Goal: Task Accomplishment & Management: Manage account settings

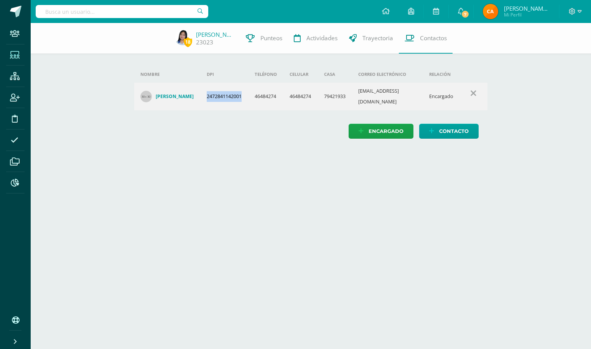
click at [23, 55] on span at bounding box center [14, 54] width 17 height 17
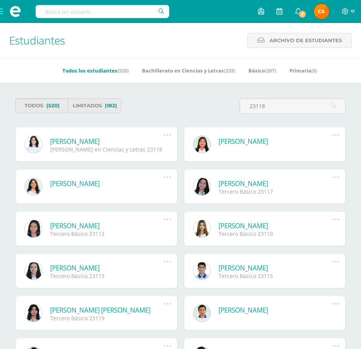
type input "23118"
click at [167, 133] on icon at bounding box center [167, 135] width 8 height 8
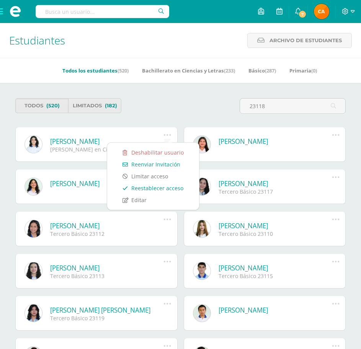
click at [157, 188] on link "Reestablecer acceso" at bounding box center [153, 188] width 77 height 12
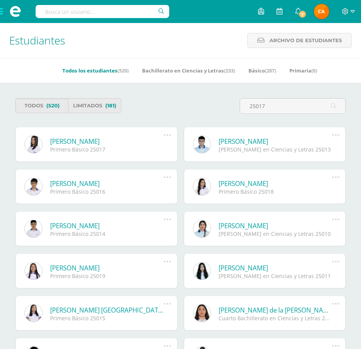
type input "25017"
click at [167, 134] on icon at bounding box center [167, 135] width 8 height 8
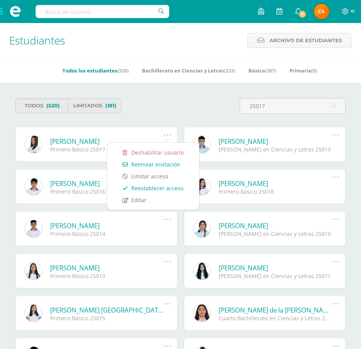
click at [154, 187] on link "Reestablecer acceso" at bounding box center [153, 188] width 77 height 12
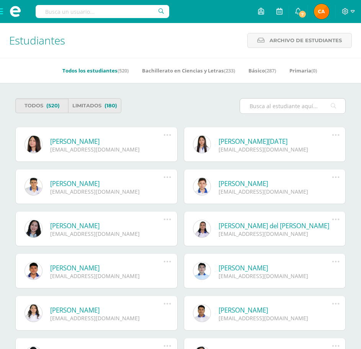
click at [276, 105] on input "text" at bounding box center [292, 106] width 105 height 15
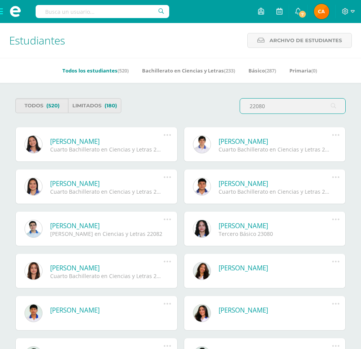
type input "22080"
click at [166, 133] on icon at bounding box center [167, 135] width 8 height 8
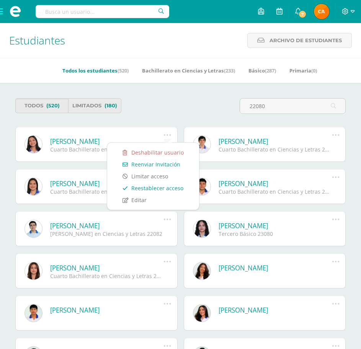
click at [153, 187] on link "Reestablecer acceso" at bounding box center [153, 188] width 77 height 12
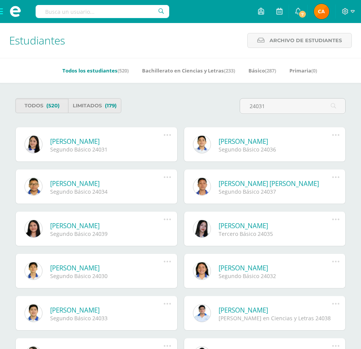
type input "24031"
click at [169, 135] on icon at bounding box center [167, 135] width 8 height 8
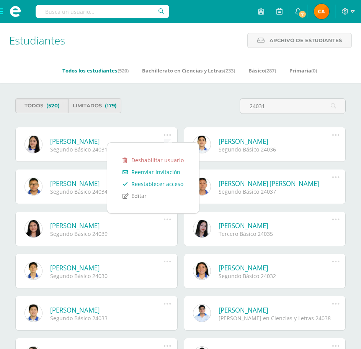
click at [156, 185] on link "Reestablecer acceso" at bounding box center [153, 184] width 77 height 12
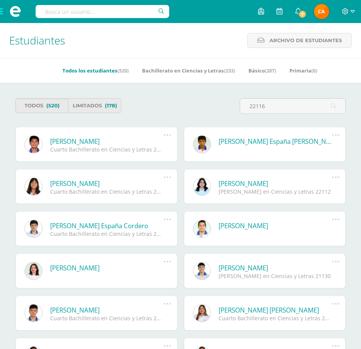
type input "22116"
click at [168, 135] on icon at bounding box center [167, 135] width 8 height 8
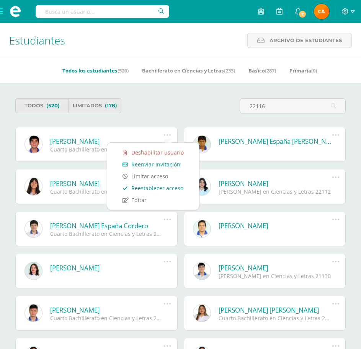
click at [157, 186] on link "Reestablecer acceso" at bounding box center [153, 188] width 77 height 12
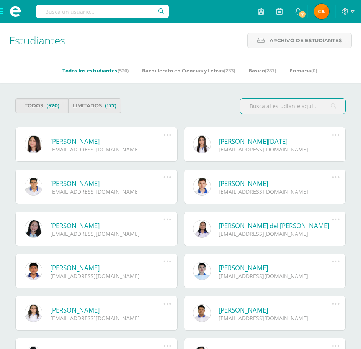
click at [262, 106] on input "text" at bounding box center [292, 106] width 105 height 15
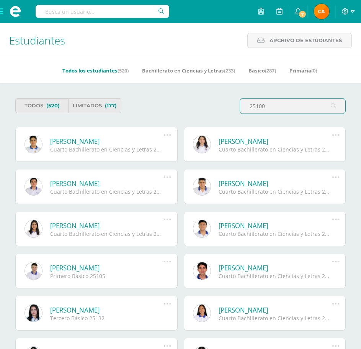
type input "25100"
click at [168, 135] on icon at bounding box center [167, 135] width 8 height 8
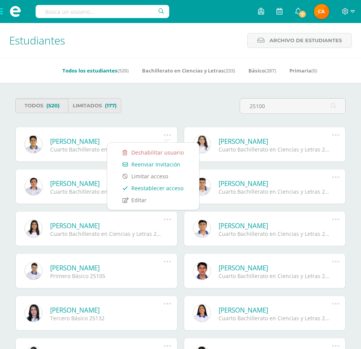
click at [156, 186] on link "Reestablecer acceso" at bounding box center [153, 188] width 77 height 12
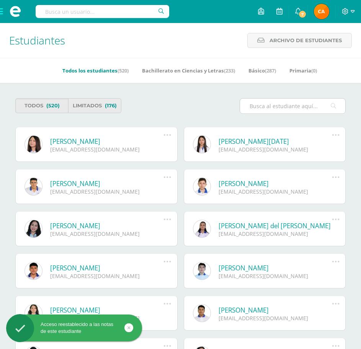
click at [251, 106] on input "text" at bounding box center [292, 106] width 105 height 15
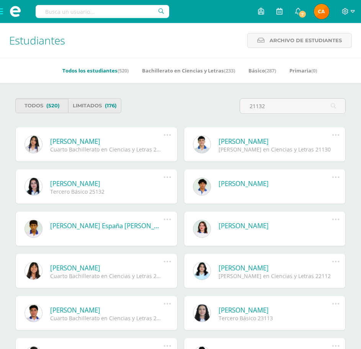
type input "21132"
click at [169, 136] on icon at bounding box center [167, 135] width 8 height 8
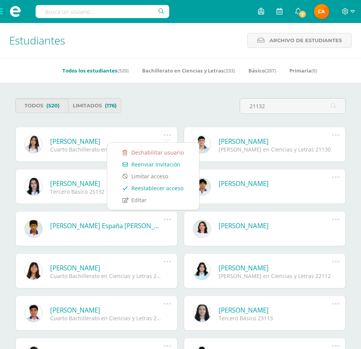
click at [158, 190] on link "Reestablecer acceso" at bounding box center [153, 188] width 77 height 12
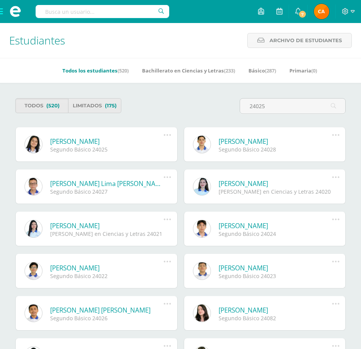
type input "24025"
click at [166, 135] on icon at bounding box center [167, 135] width 8 height 8
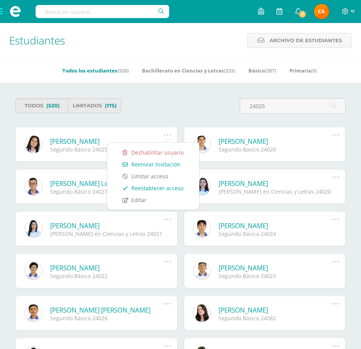
click at [160, 187] on link "Reestablecer acceso" at bounding box center [153, 188] width 77 height 12
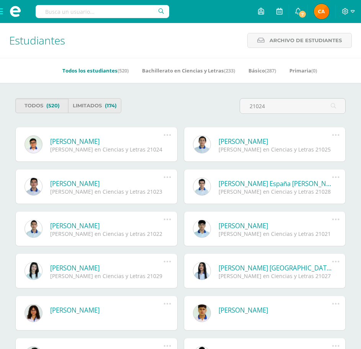
type input "21024"
click at [170, 134] on icon at bounding box center [167, 135] width 8 height 8
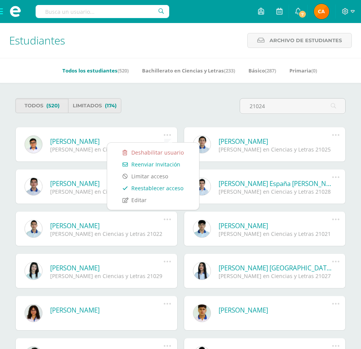
click at [157, 188] on link "Reestablecer acceso" at bounding box center [153, 188] width 77 height 12
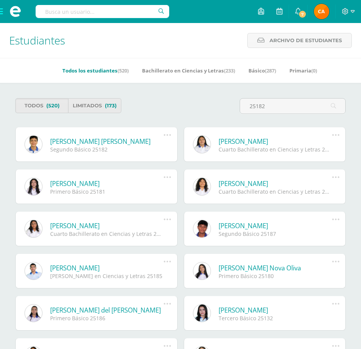
type input "25182"
click at [170, 136] on icon at bounding box center [167, 135] width 8 height 8
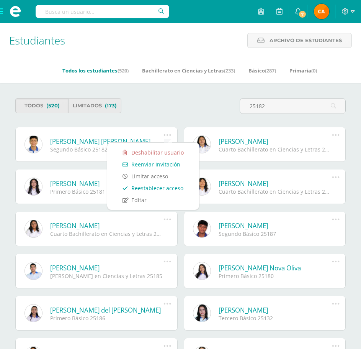
click at [146, 187] on link "Reestablecer acceso" at bounding box center [153, 188] width 77 height 12
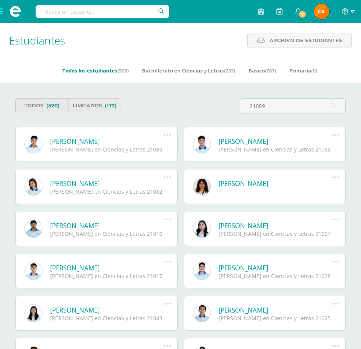
type input "21089"
click at [166, 135] on icon at bounding box center [167, 135] width 8 height 8
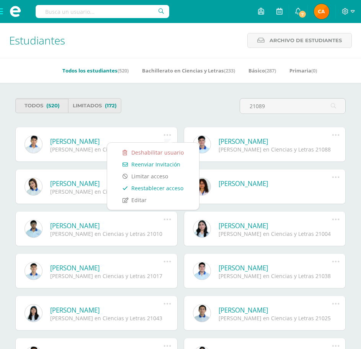
click at [159, 186] on link "Reestablecer acceso" at bounding box center [153, 188] width 77 height 12
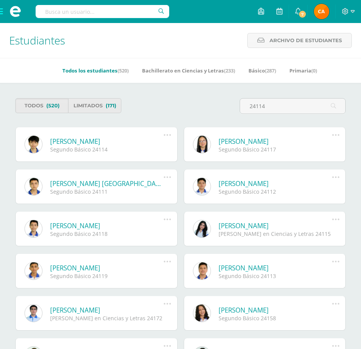
type input "24114"
click at [166, 134] on icon at bounding box center [167, 135] width 8 height 8
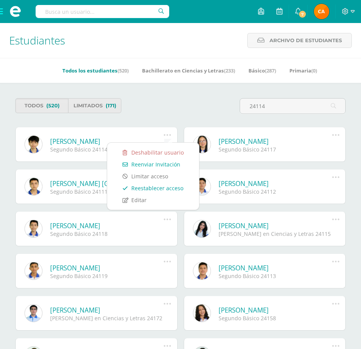
click at [161, 186] on link "Reestablecer acceso" at bounding box center [153, 188] width 77 height 12
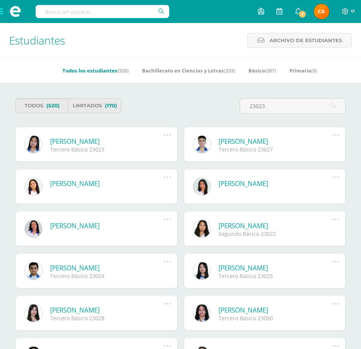
type input "23023"
click at [168, 133] on icon at bounding box center [167, 135] width 8 height 8
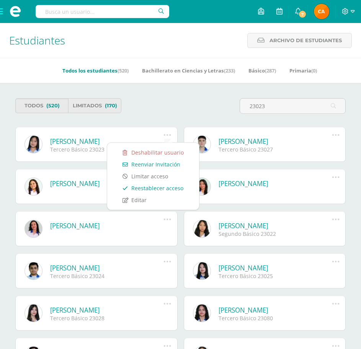
click at [156, 187] on link "Reestablecer acceso" at bounding box center [153, 188] width 77 height 12
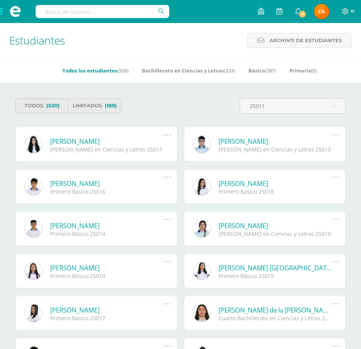
type input "25011"
click at [166, 133] on icon at bounding box center [167, 135] width 8 height 8
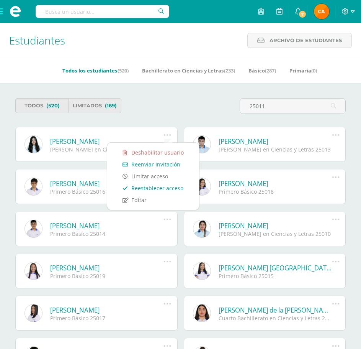
click at [167, 189] on link "Reestablecer acceso" at bounding box center [153, 188] width 77 height 12
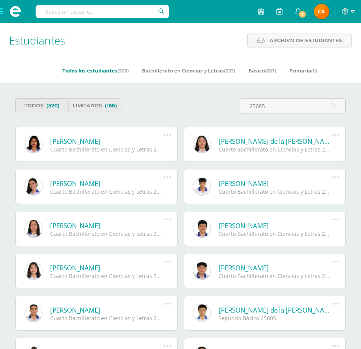
type input "25085"
click at [167, 135] on icon at bounding box center [167, 135] width 8 height 8
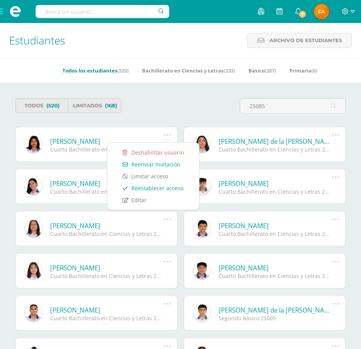
click at [151, 187] on link "Reestablecer acceso" at bounding box center [153, 188] width 77 height 12
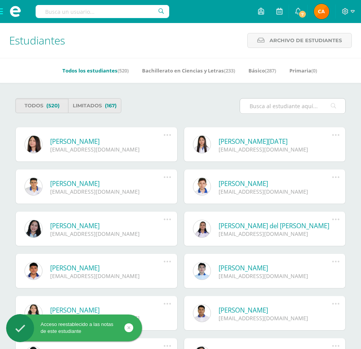
click at [277, 106] on input "text" at bounding box center [292, 106] width 105 height 15
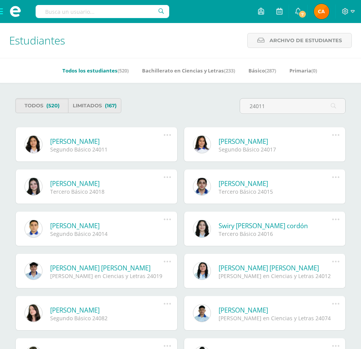
type input "24011"
click at [165, 135] on icon at bounding box center [167, 135] width 8 height 8
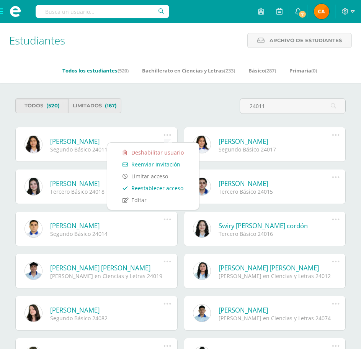
click at [150, 187] on link "Reestablecer acceso" at bounding box center [153, 188] width 77 height 12
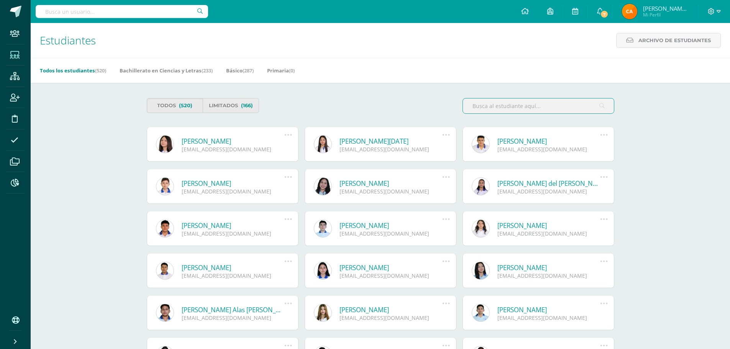
click at [361, 105] on input "text" at bounding box center [538, 106] width 151 height 15
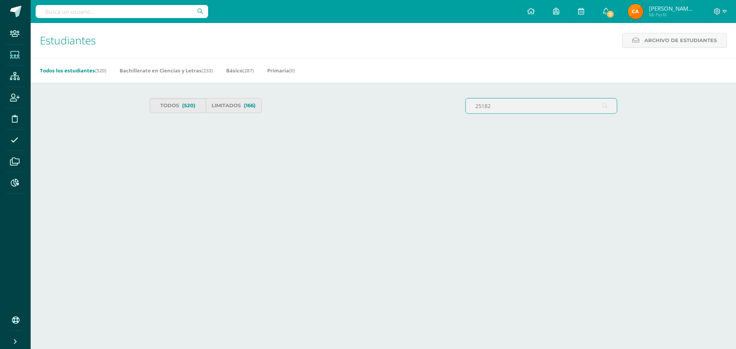
type input "25182"
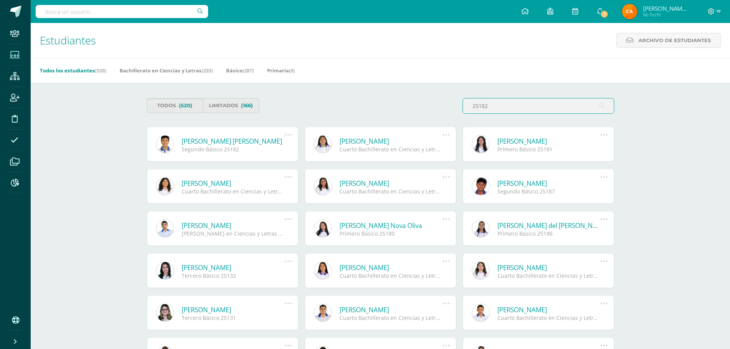
click at [253, 141] on link "[PERSON_NAME] [PERSON_NAME]" at bounding box center [233, 141] width 103 height 9
click at [253, 141] on link "Aldrin Baldemar Arturo Galván Calderón" at bounding box center [233, 141] width 103 height 9
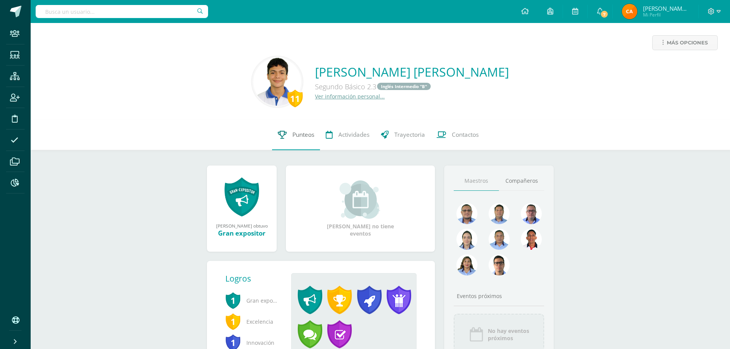
click at [302, 134] on span "Punteos" at bounding box center [303, 135] width 22 height 8
